Goal: Task Accomplishment & Management: Manage account settings

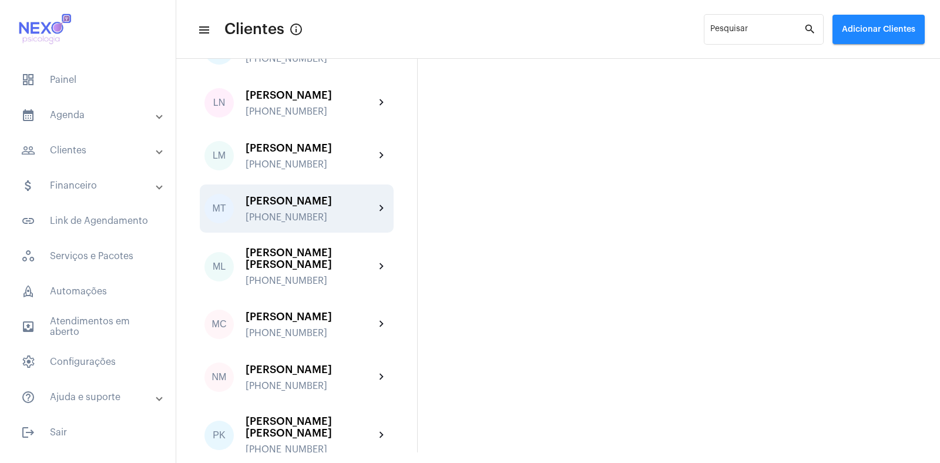
scroll to position [1179, 0]
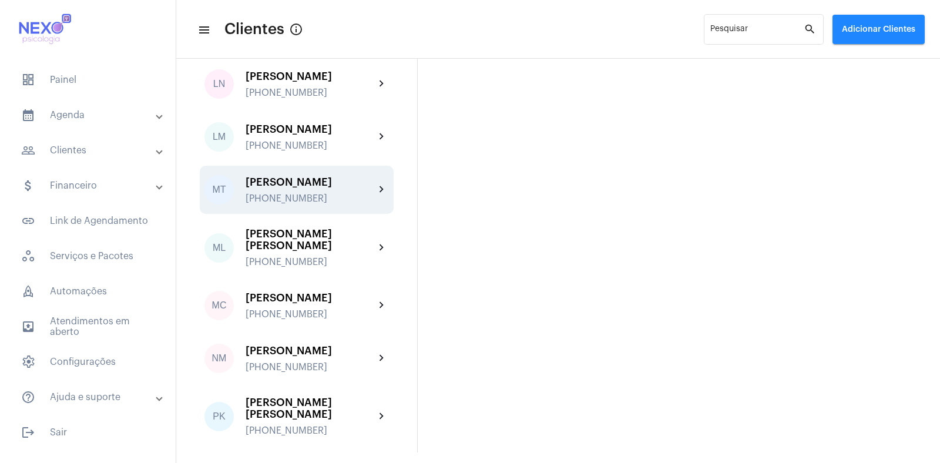
click at [277, 176] on div "[PERSON_NAME] [PHONE_NUMBER]" at bounding box center [310, 190] width 129 height 28
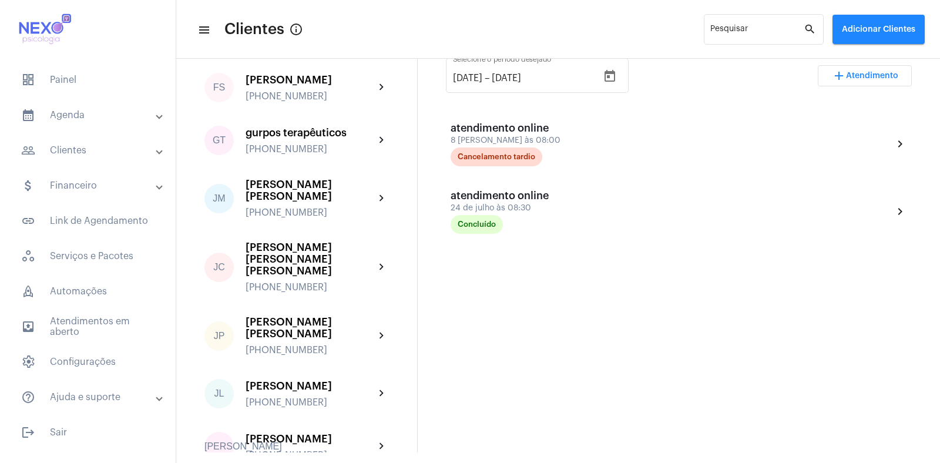
scroll to position [297, 0]
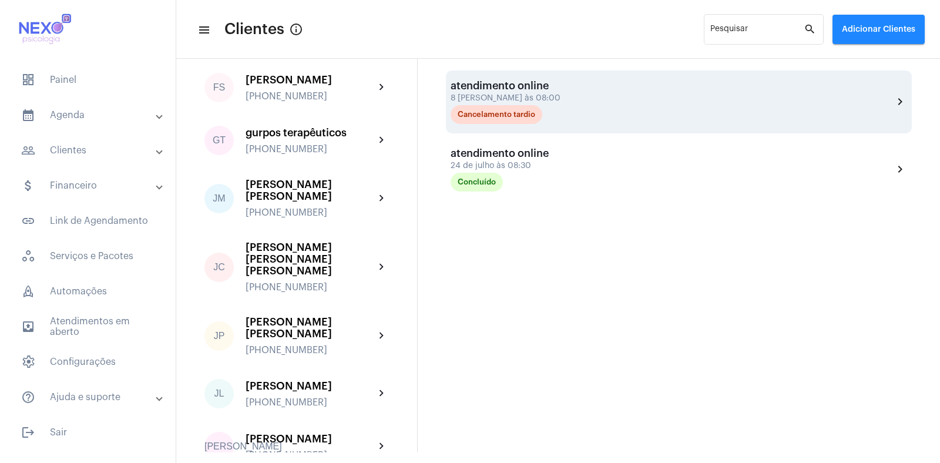
click at [504, 95] on div "8 [PERSON_NAME] às 08:00" at bounding box center [510, 98] width 118 height 9
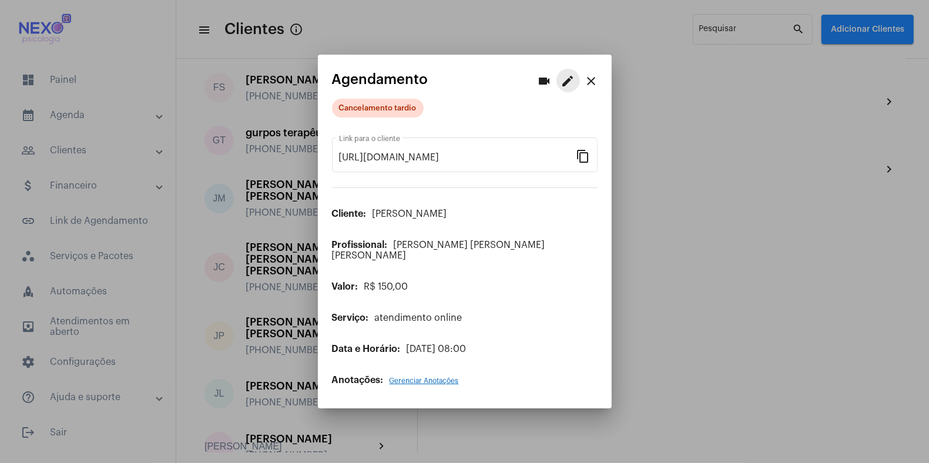
click at [567, 85] on mat-icon "edit" at bounding box center [568, 81] width 14 height 14
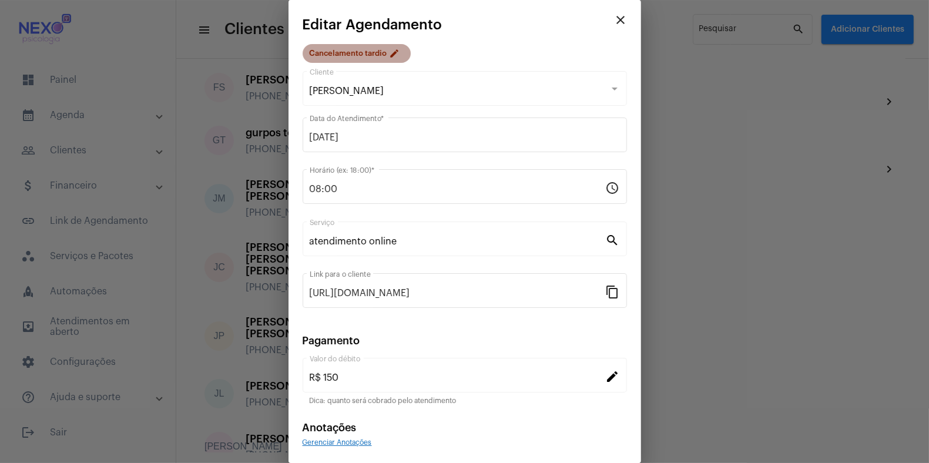
click at [390, 49] on mat-icon "edit" at bounding box center [397, 55] width 14 height 14
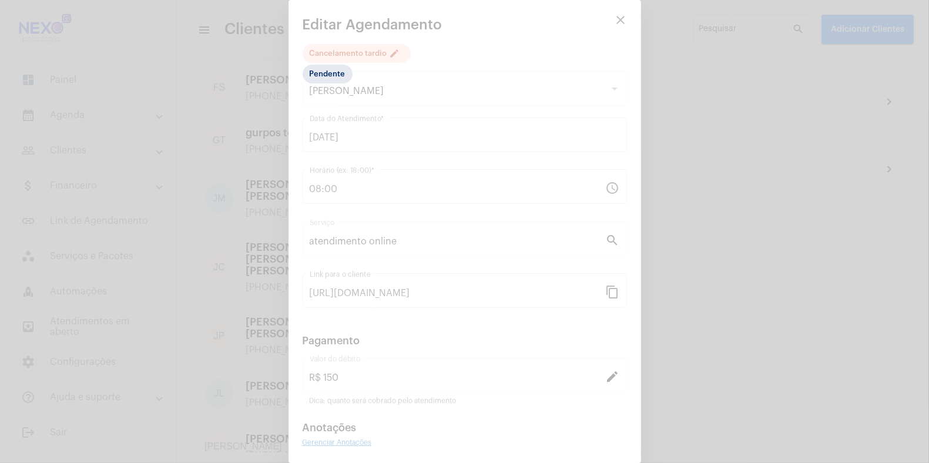
click at [387, 52] on div at bounding box center [464, 231] width 929 height 463
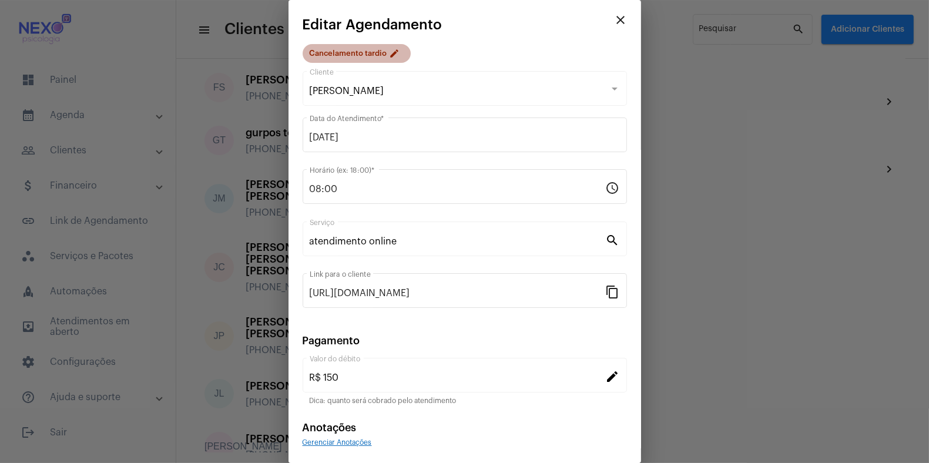
click at [387, 52] on mat-chip "Cancelamento [PERSON_NAME] edit" at bounding box center [357, 53] width 108 height 19
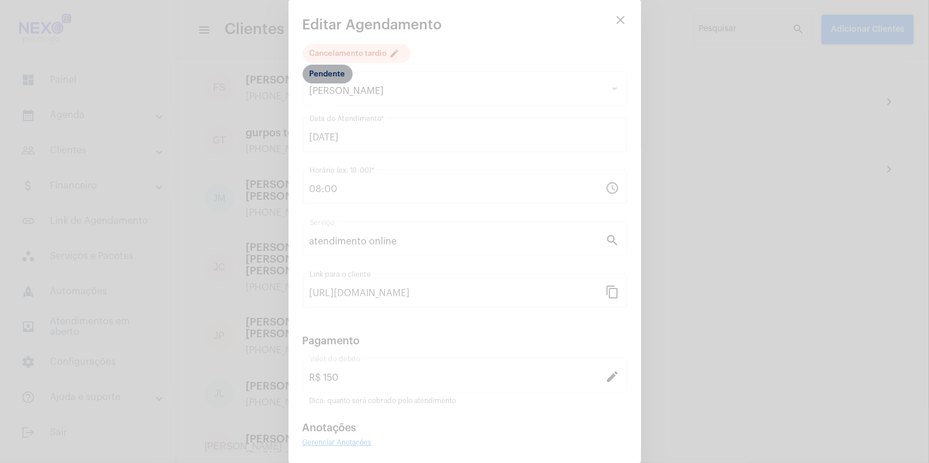
click at [329, 75] on mat-chip "Pendente" at bounding box center [328, 74] width 50 height 19
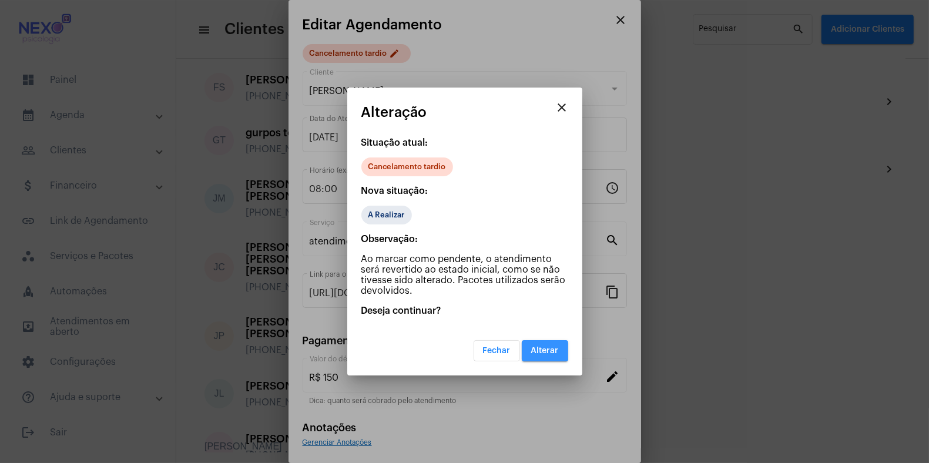
click at [542, 350] on span "Alterar" at bounding box center [545, 351] width 28 height 8
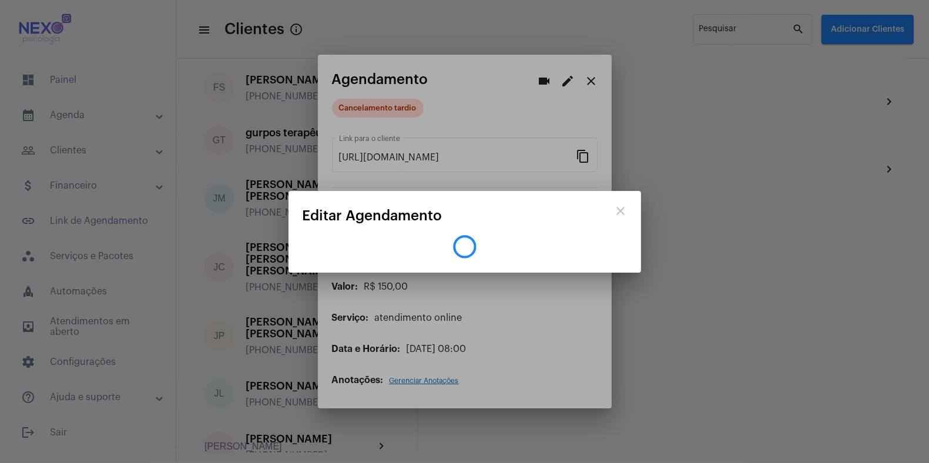
click at [406, 114] on div at bounding box center [464, 231] width 929 height 463
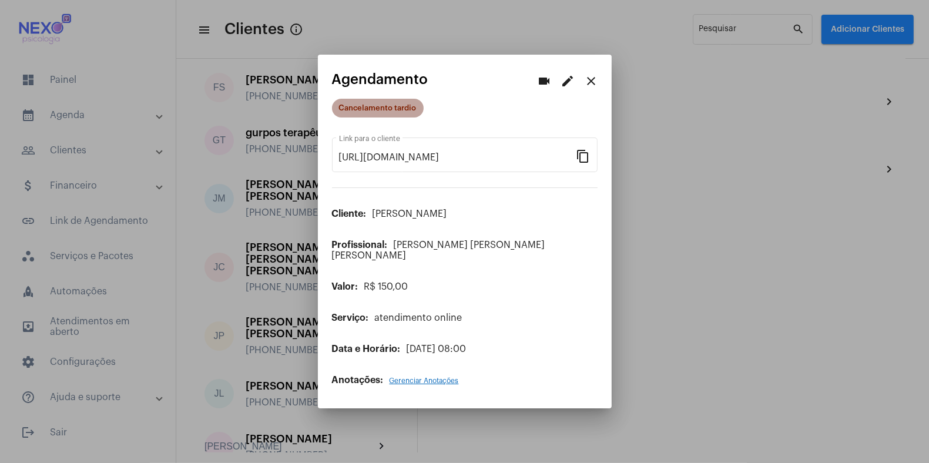
click at [406, 114] on mat-chip "Cancelamento tardio" at bounding box center [378, 108] width 92 height 19
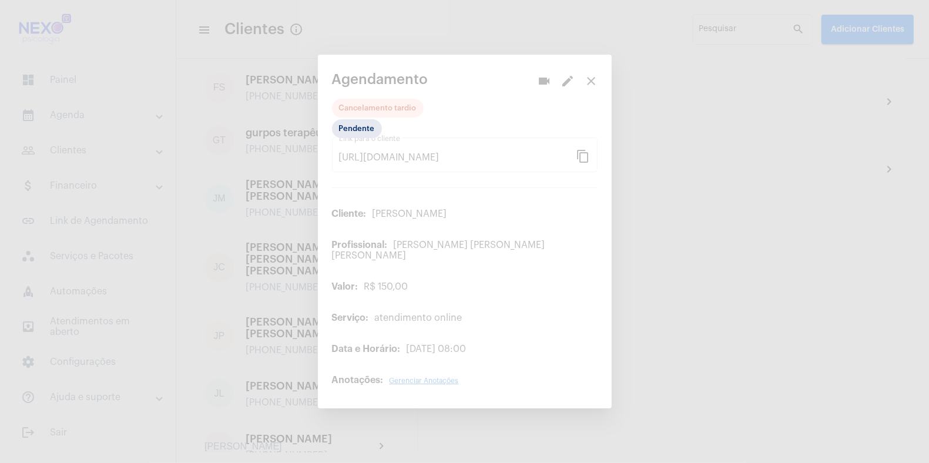
click at [406, 114] on div at bounding box center [464, 231] width 929 height 463
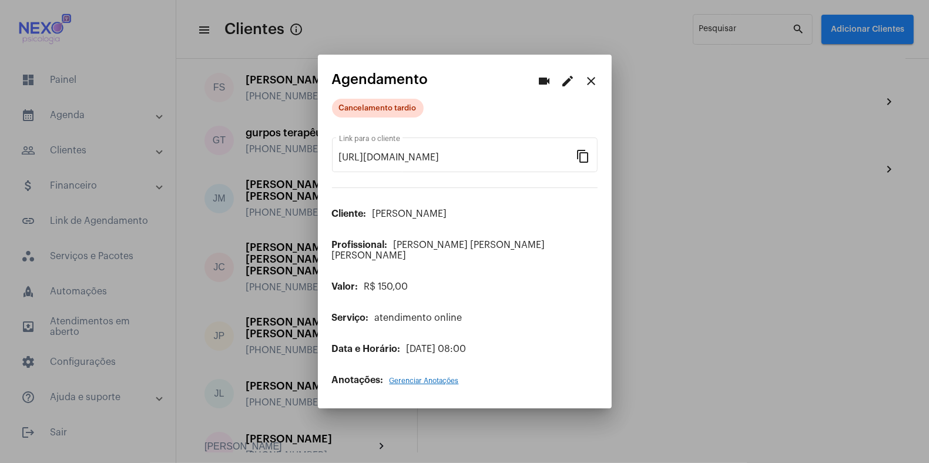
click at [754, 359] on div at bounding box center [464, 231] width 929 height 463
